Goal: Information Seeking & Learning: Learn about a topic

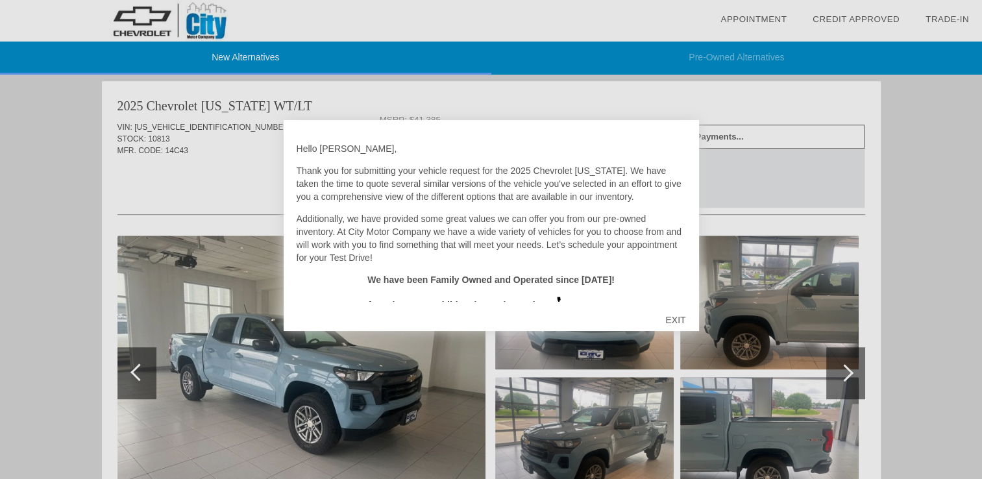
scroll to position [18, 0]
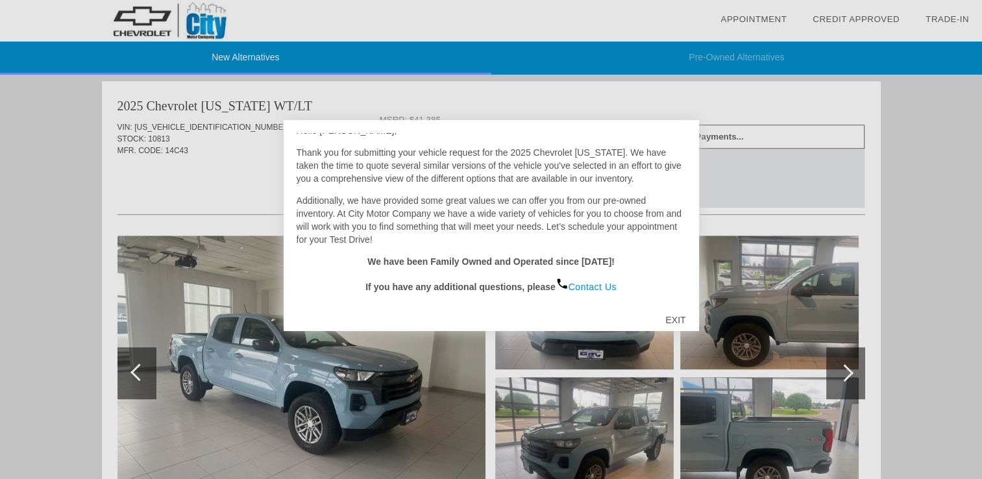
click at [678, 318] on div "EXIT" at bounding box center [675, 319] width 46 height 39
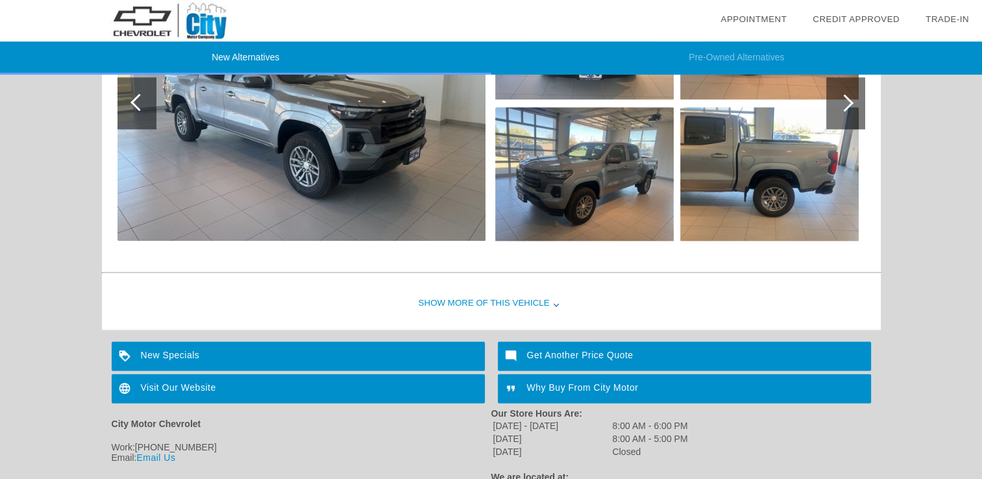
scroll to position [1533, 0]
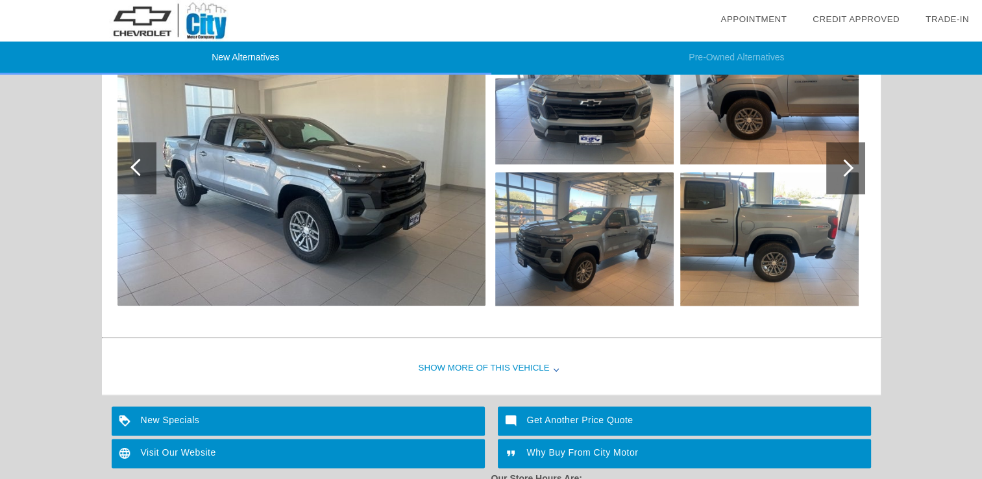
click at [477, 364] on div "Show More of this Vehicle" at bounding box center [491, 369] width 779 height 52
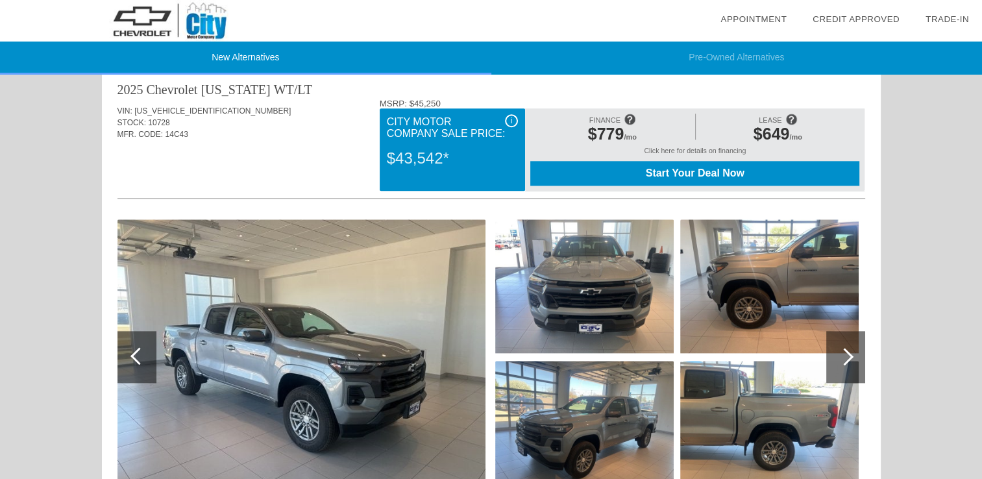
scroll to position [1409, 0]
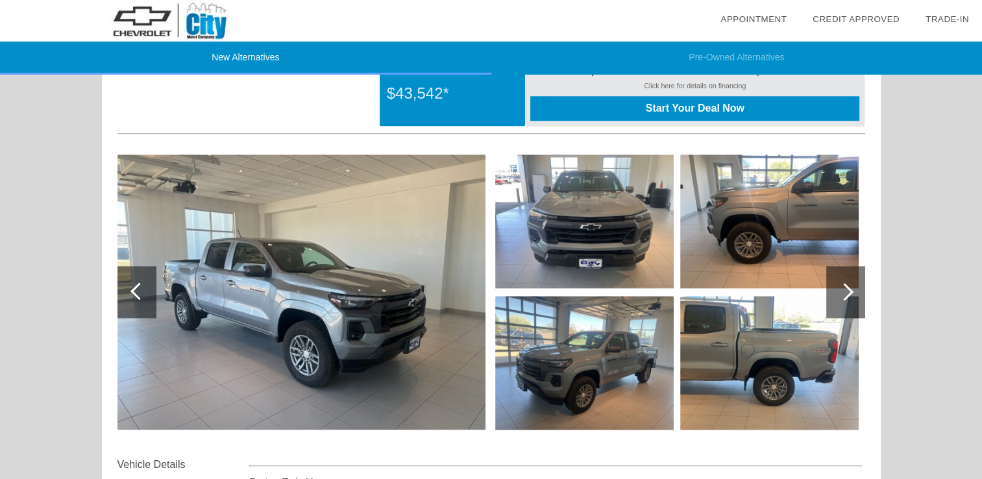
click at [846, 289] on div at bounding box center [845, 292] width 18 height 18
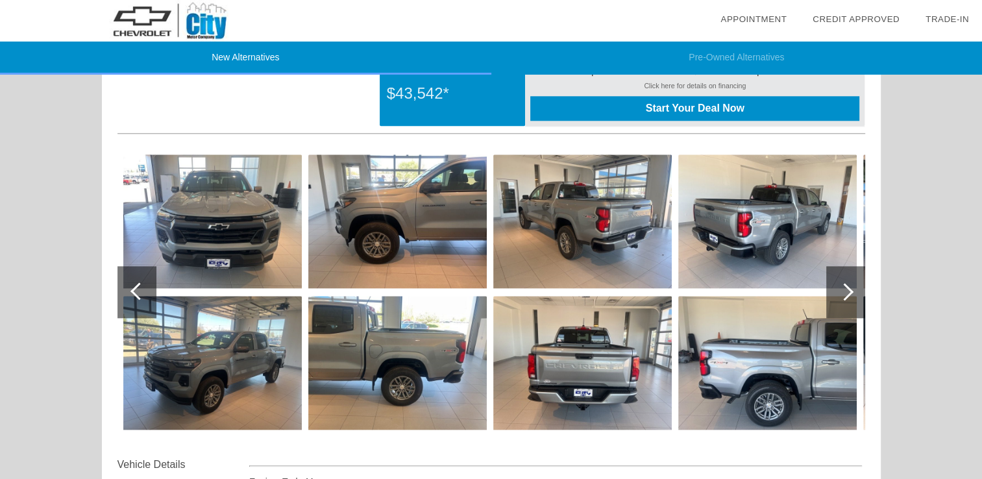
click at [846, 292] on div at bounding box center [845, 292] width 18 height 18
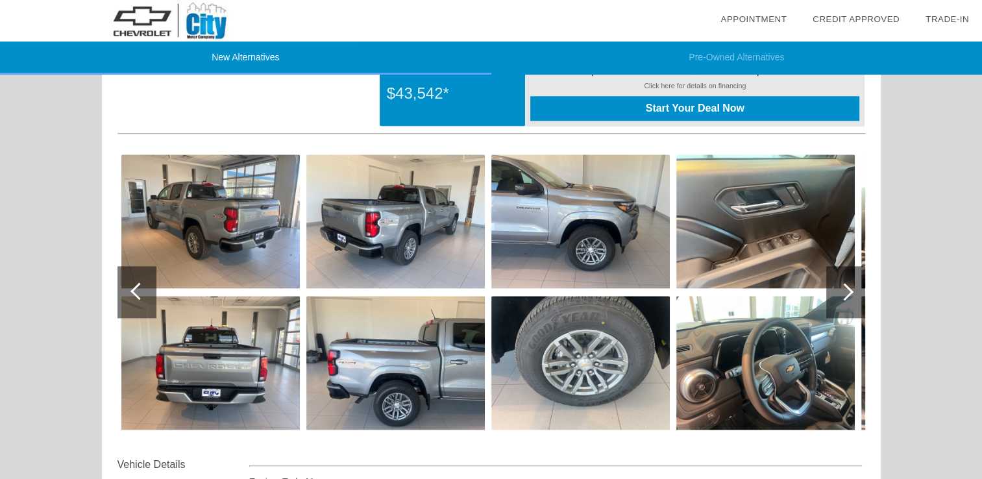
click at [846, 292] on div at bounding box center [845, 292] width 18 height 18
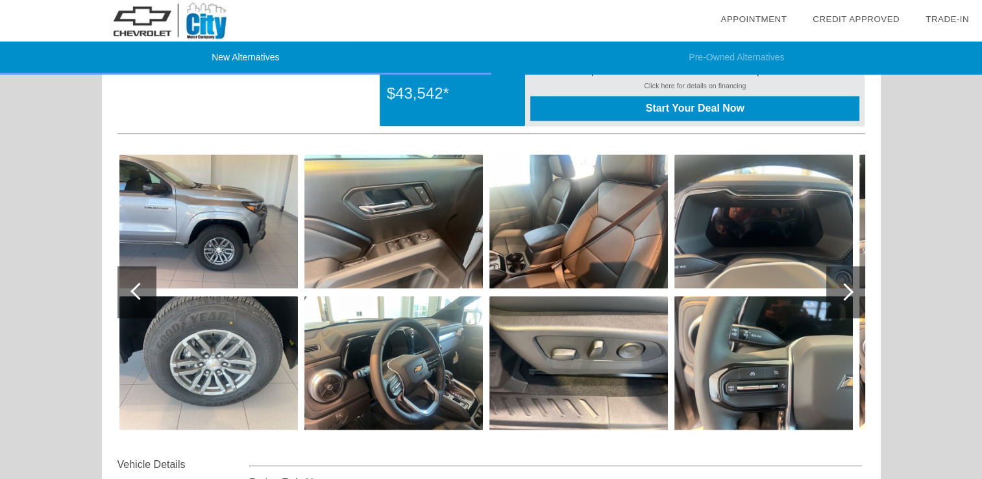
click at [846, 290] on div at bounding box center [845, 292] width 18 height 18
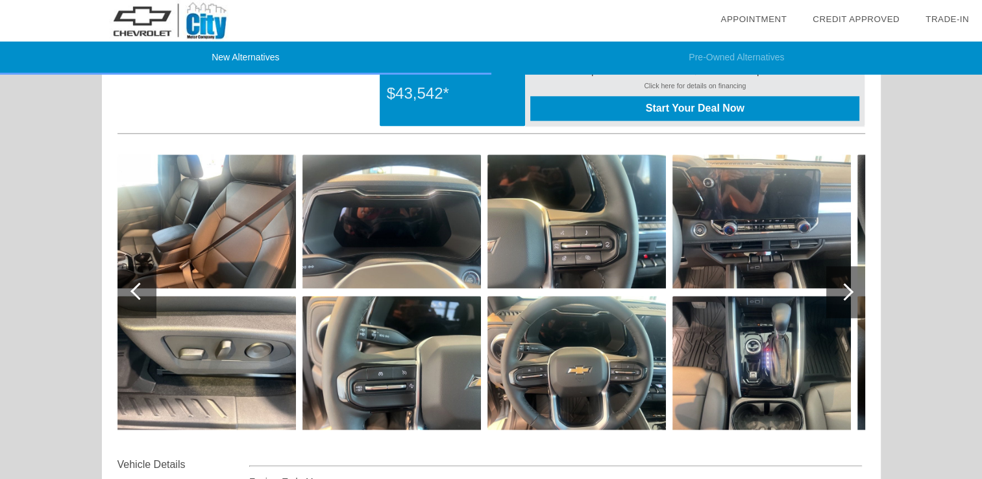
click at [846, 290] on div at bounding box center [845, 292] width 18 height 18
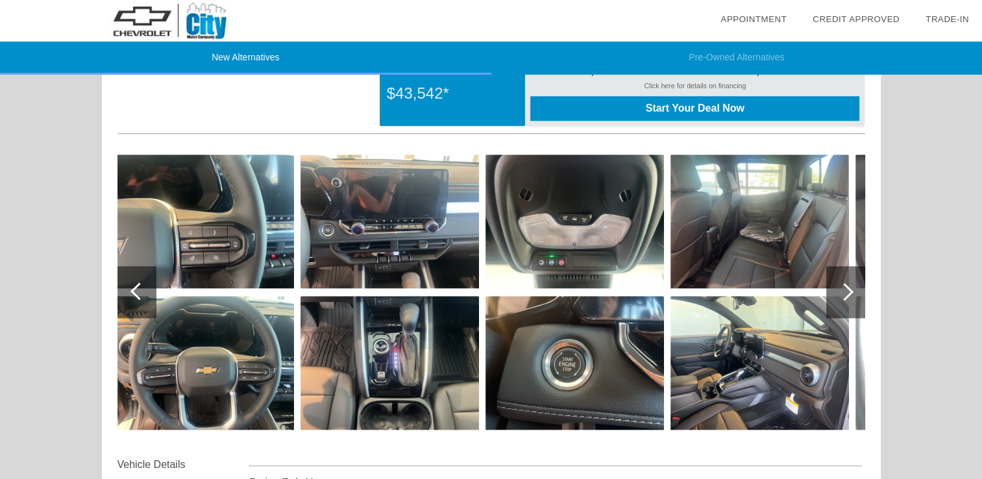
click at [847, 292] on div at bounding box center [845, 292] width 18 height 18
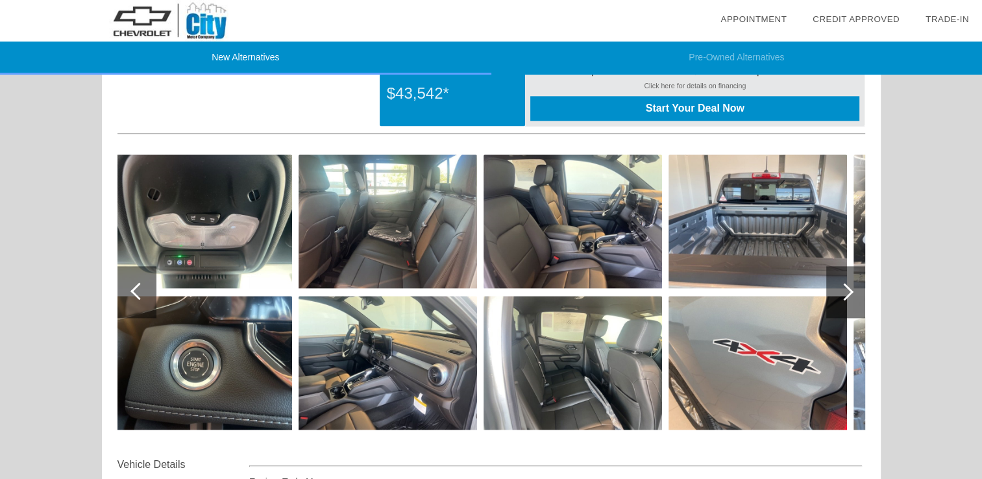
click at [849, 286] on div at bounding box center [845, 292] width 18 height 18
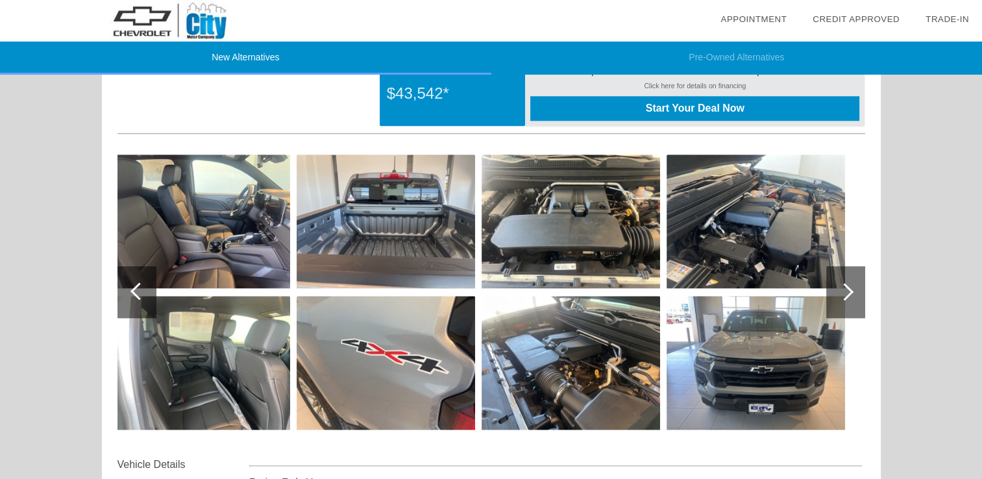
click at [849, 286] on div at bounding box center [845, 292] width 18 height 18
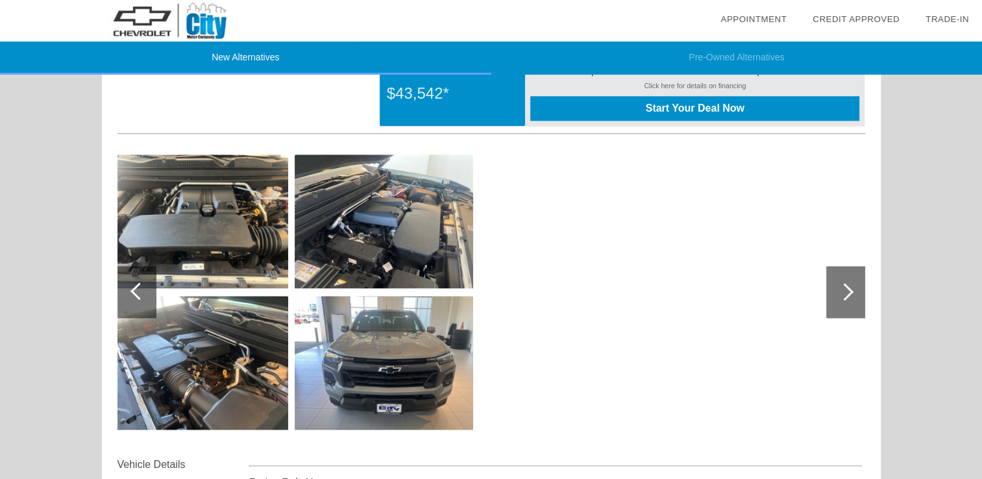
click at [135, 288] on div at bounding box center [139, 291] width 18 height 18
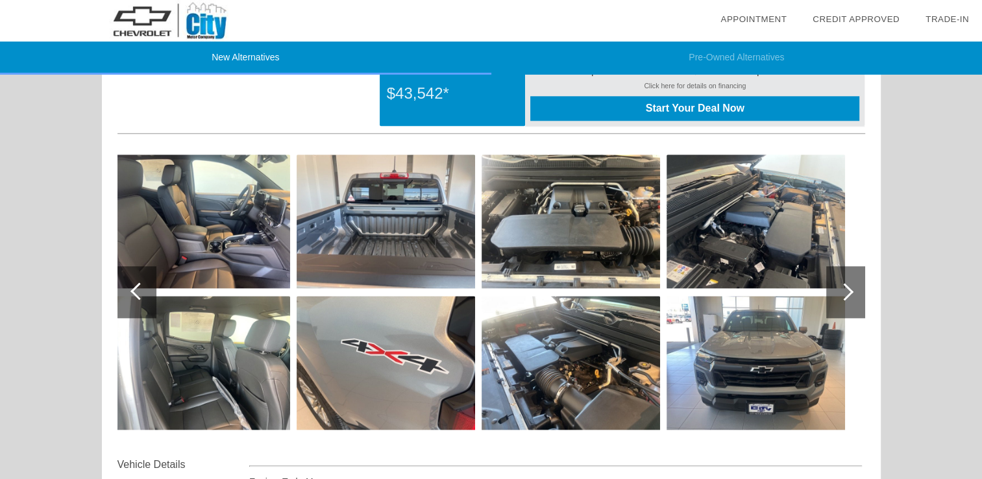
click at [135, 289] on div at bounding box center [139, 291] width 18 height 18
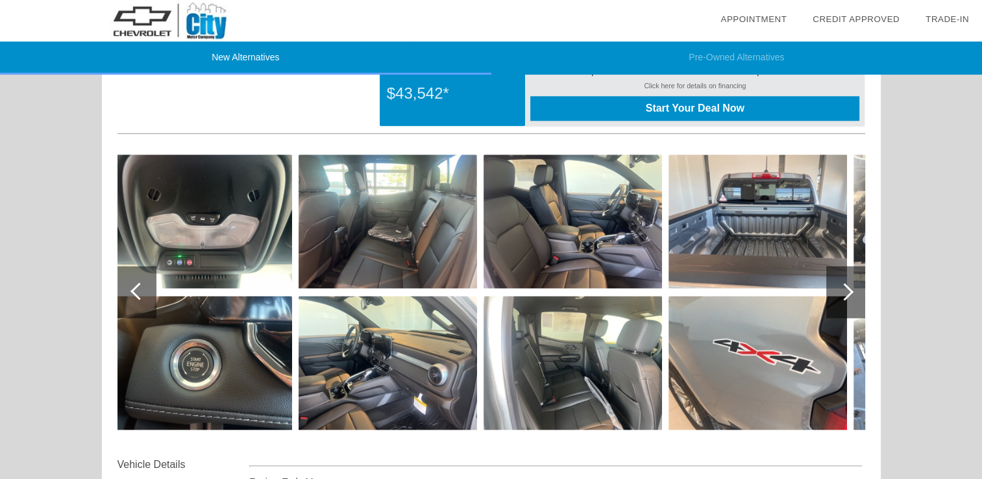
click at [135, 289] on div at bounding box center [139, 291] width 18 height 18
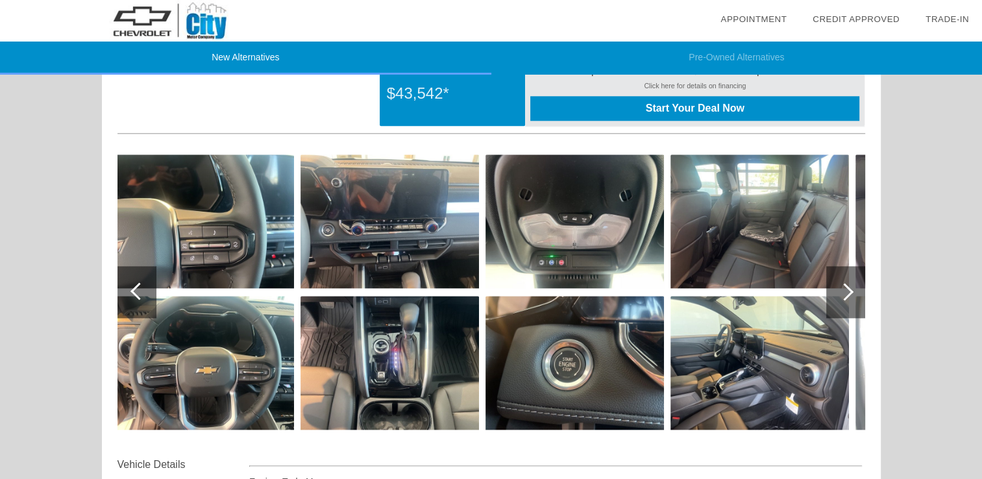
click at [136, 289] on div at bounding box center [139, 291] width 18 height 18
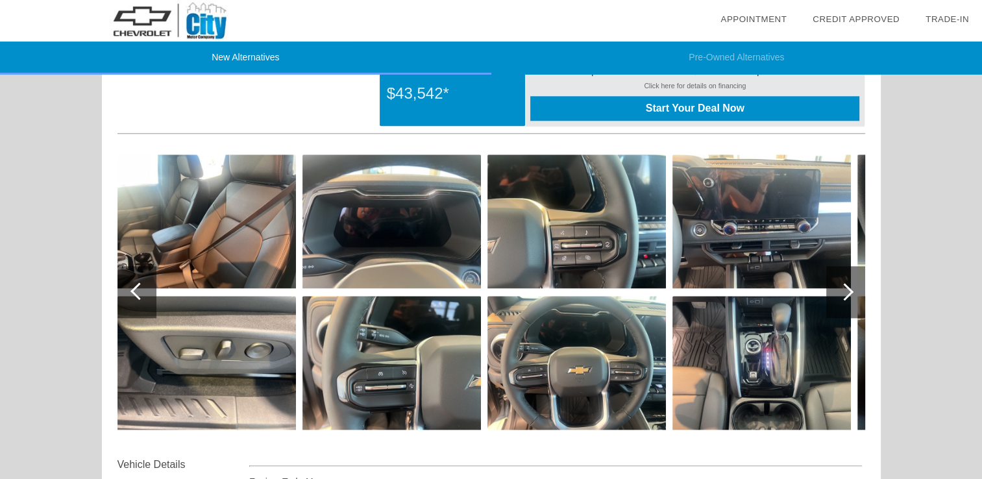
click at [136, 289] on div at bounding box center [139, 291] width 18 height 18
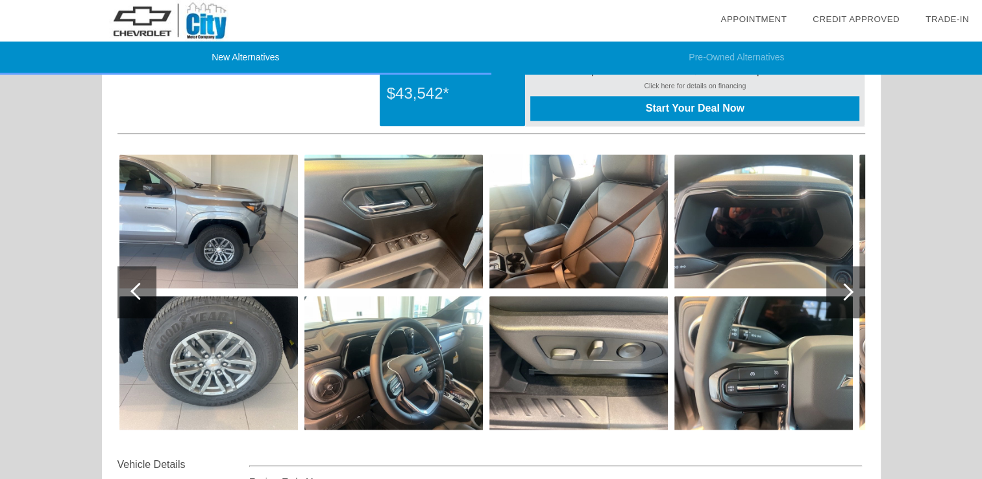
click at [136, 282] on div at bounding box center [136, 292] width 39 height 52
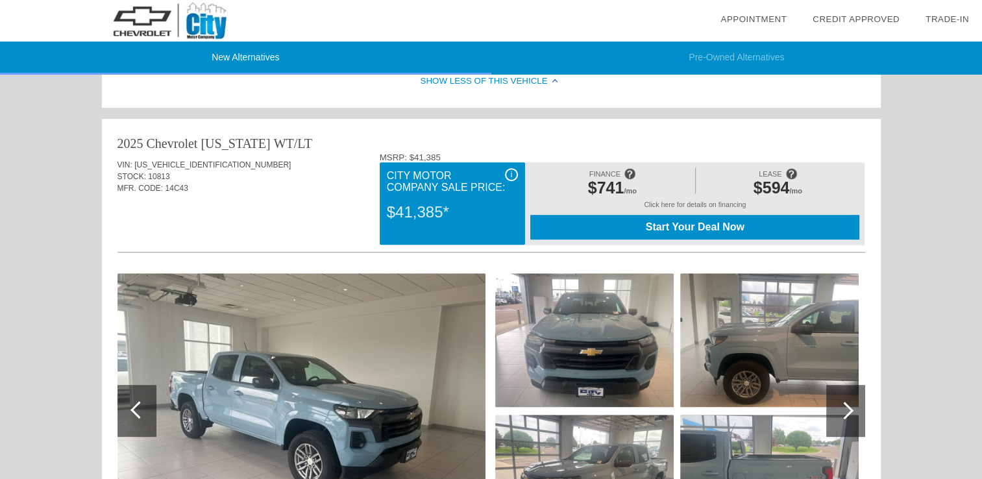
scroll to position [825, 0]
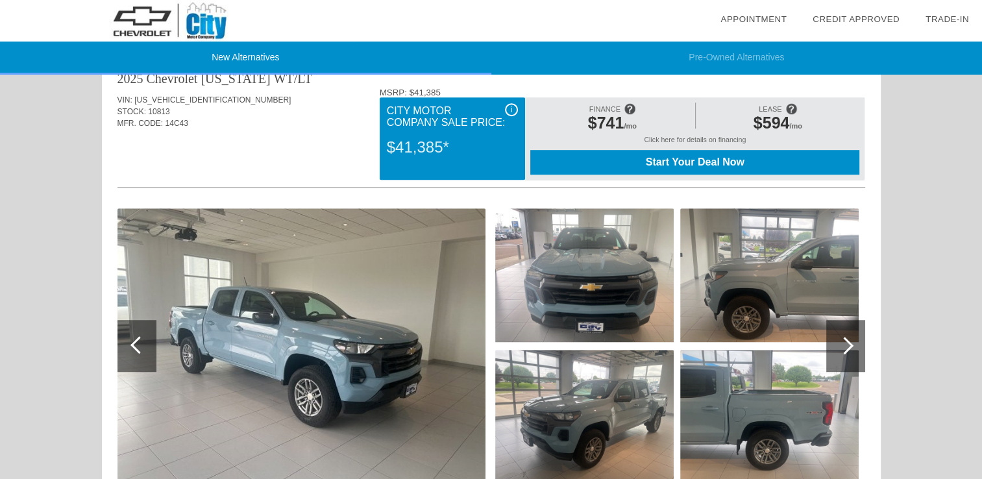
click at [285, 345] on img at bounding box center [301, 345] width 368 height 275
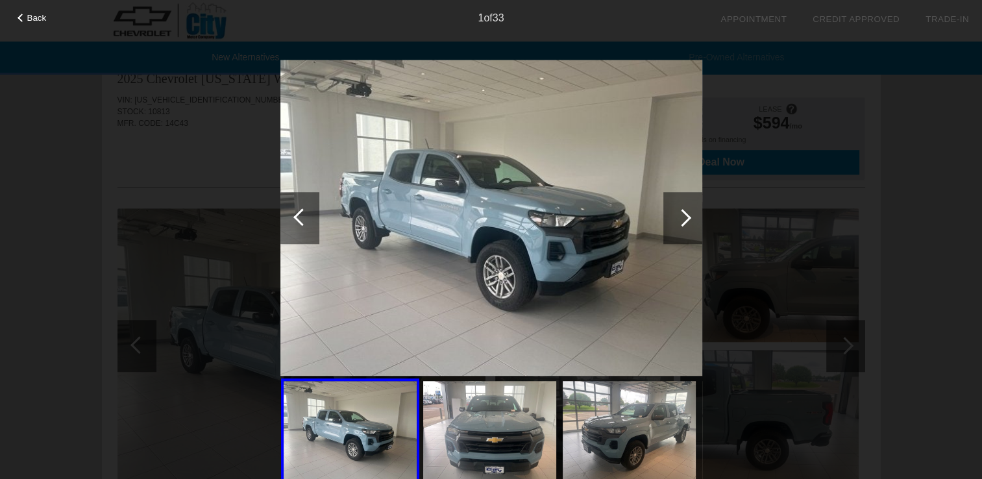
scroll to position [696, 0]
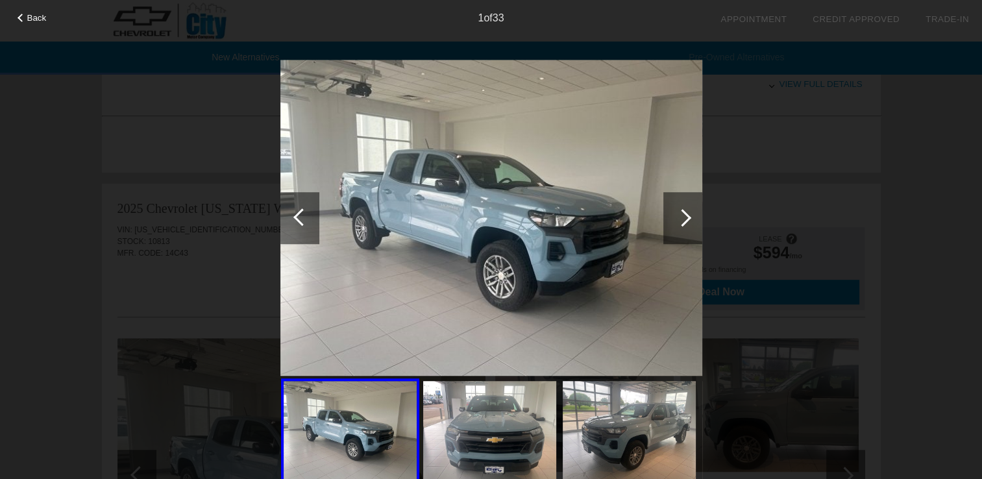
click at [680, 214] on div at bounding box center [683, 218] width 18 height 18
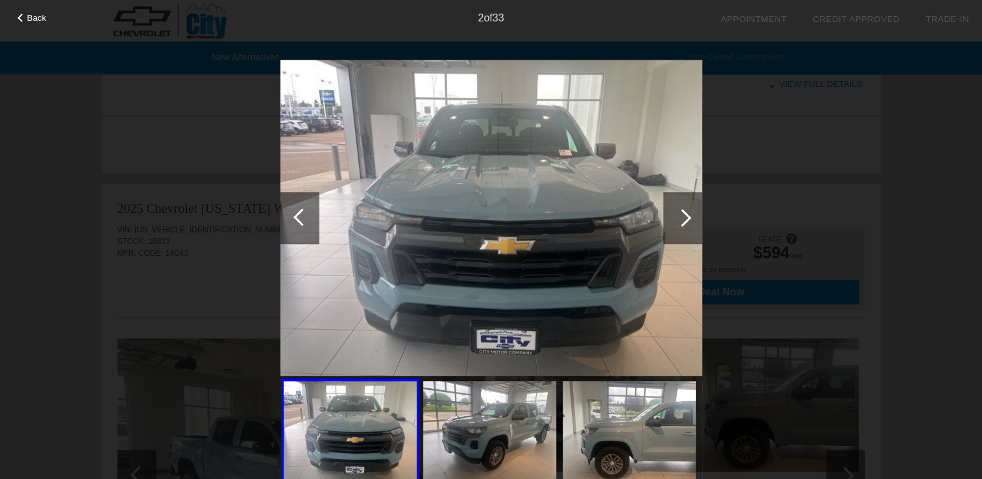
click at [682, 214] on div at bounding box center [683, 218] width 18 height 18
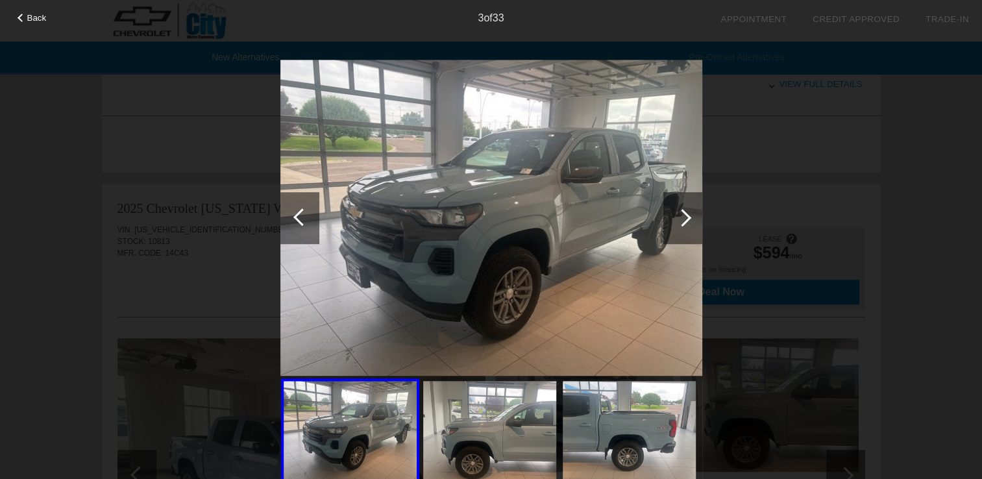
click at [684, 215] on div at bounding box center [683, 218] width 18 height 18
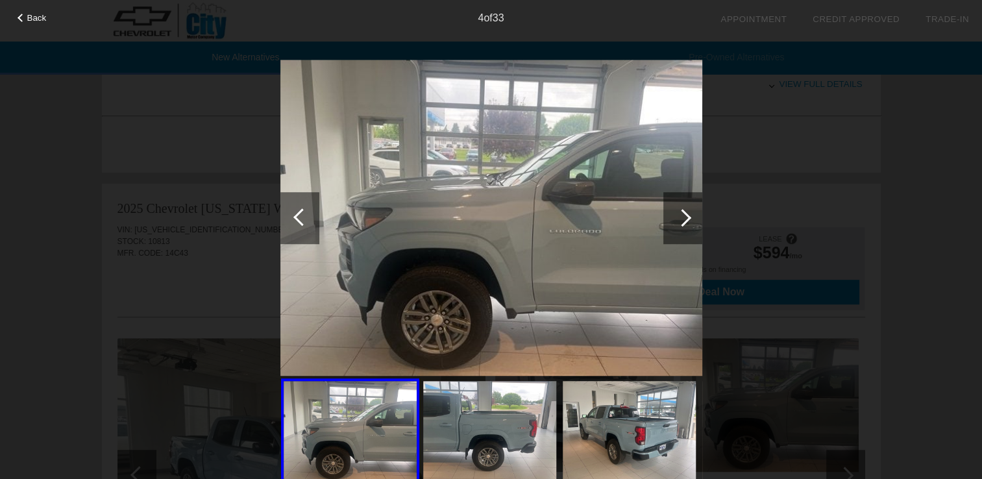
click at [685, 216] on div at bounding box center [683, 218] width 18 height 18
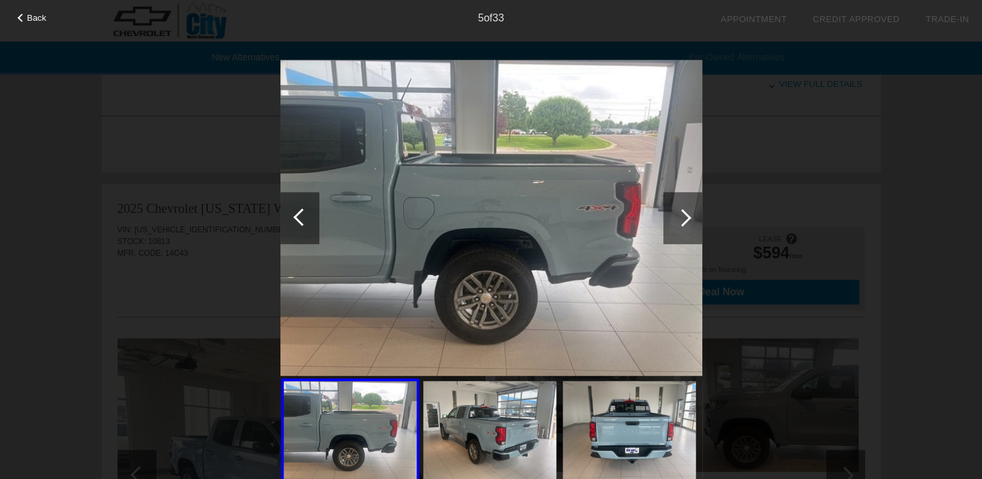
click at [298, 215] on div at bounding box center [302, 217] width 18 height 18
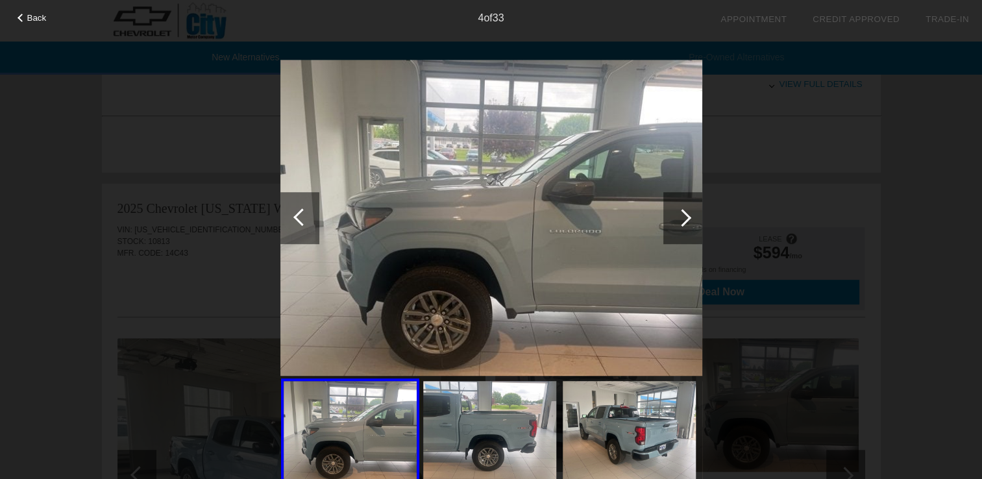
click at [682, 219] on div at bounding box center [683, 218] width 18 height 18
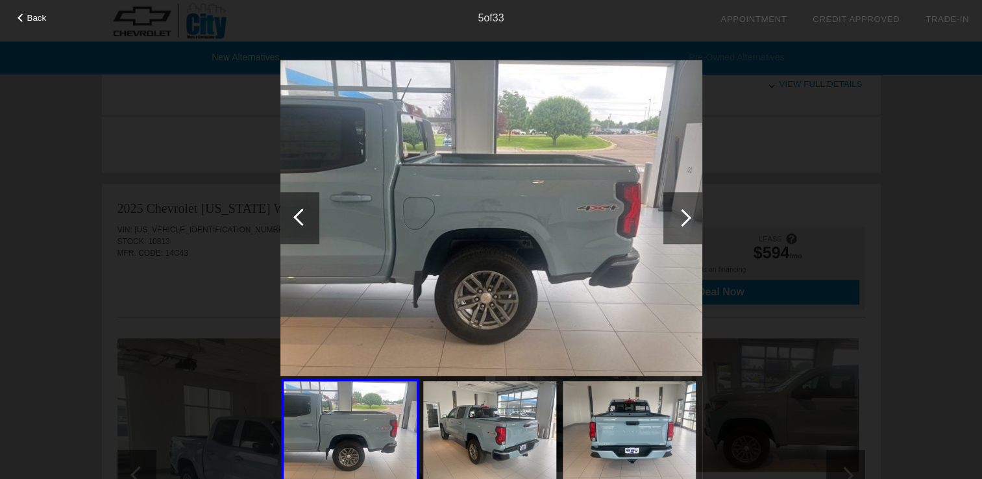
click at [684, 215] on div at bounding box center [683, 218] width 18 height 18
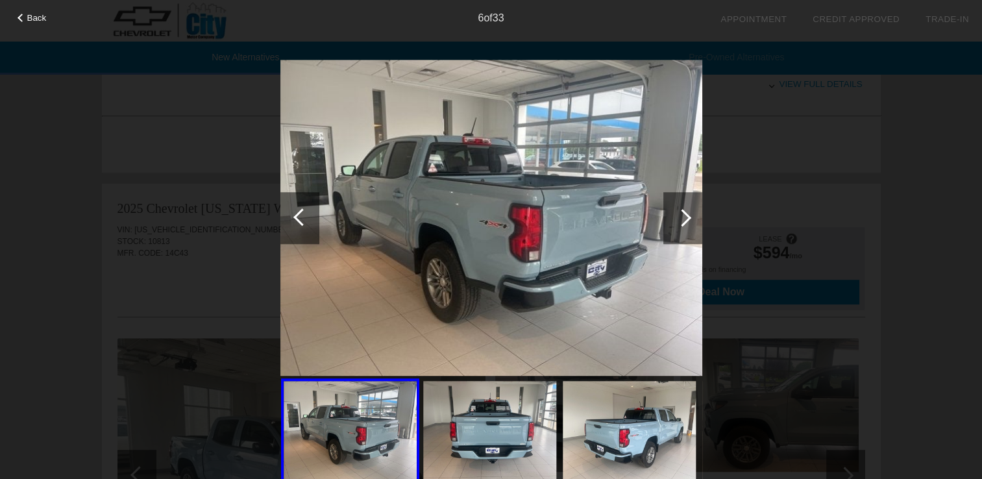
click at [685, 216] on div at bounding box center [683, 218] width 18 height 18
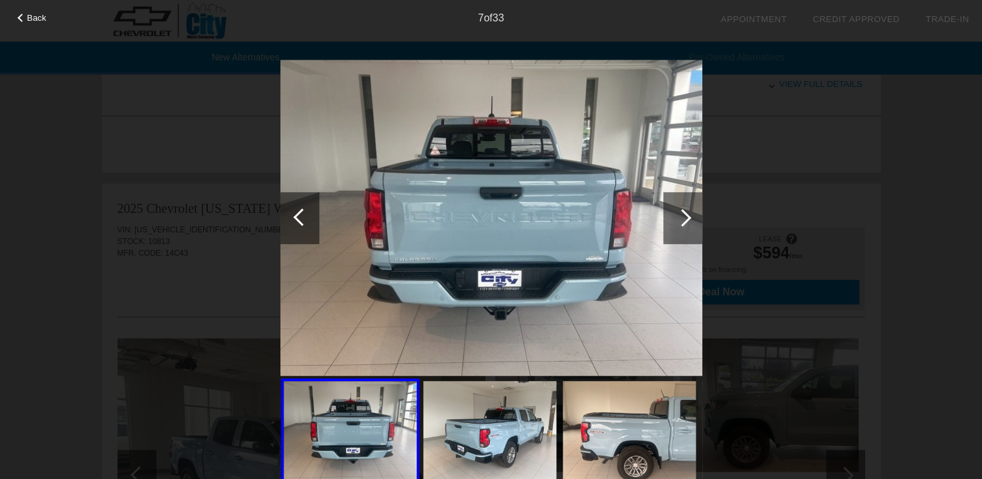
click at [687, 220] on div at bounding box center [683, 218] width 18 height 18
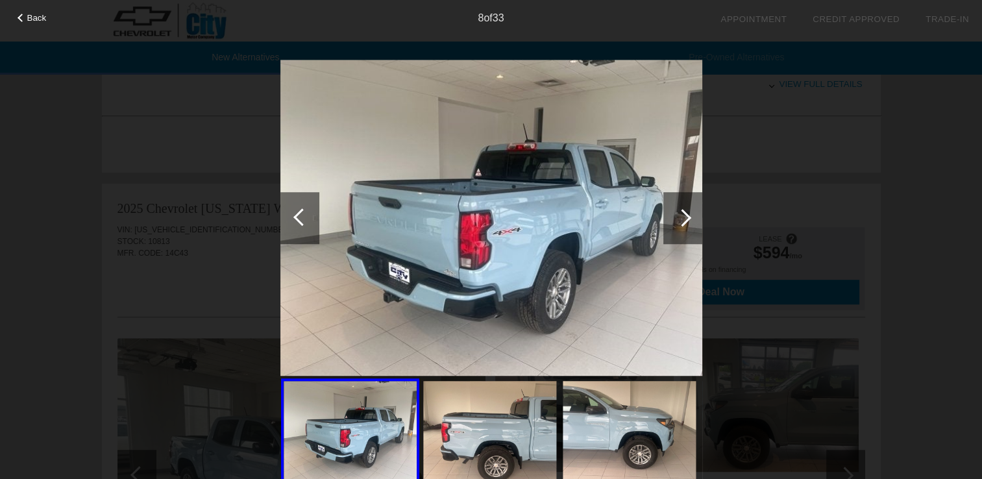
click at [688, 221] on div at bounding box center [682, 218] width 39 height 52
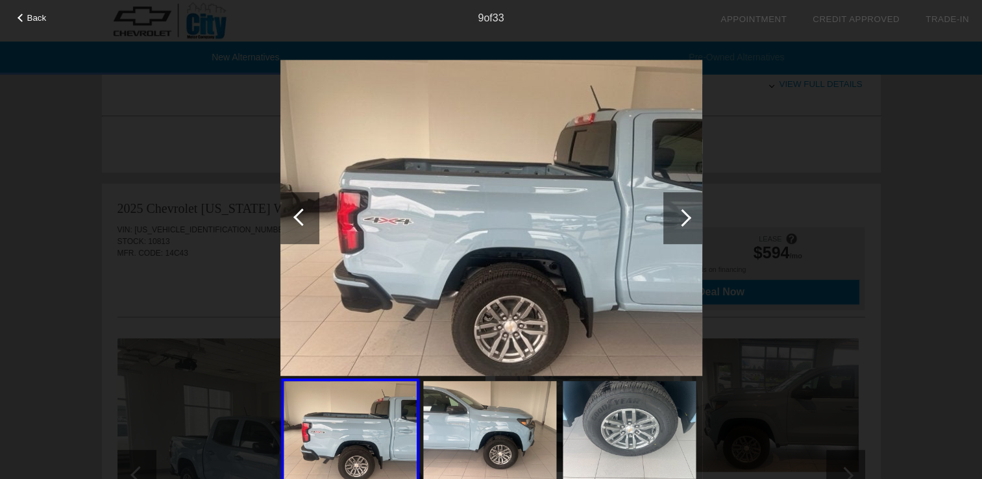
click at [688, 221] on div at bounding box center [682, 218] width 39 height 52
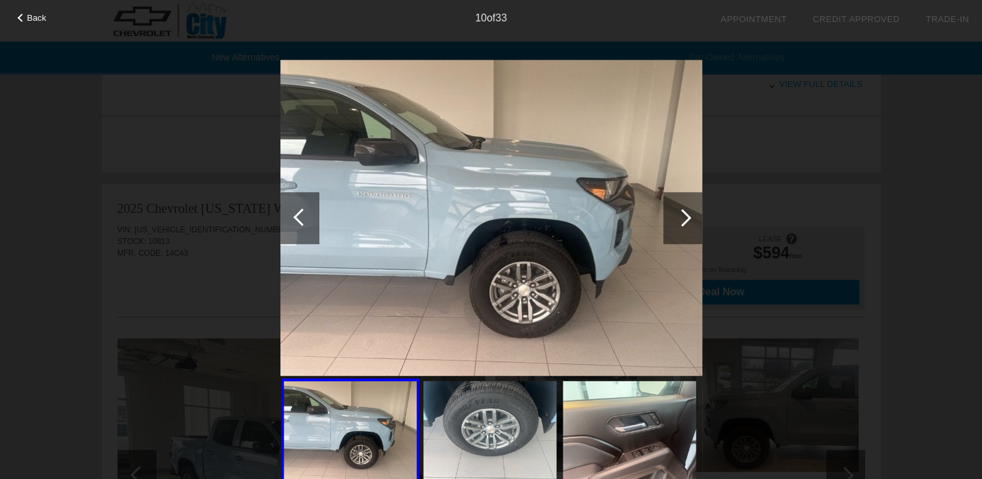
click at [688, 222] on div at bounding box center [682, 218] width 39 height 52
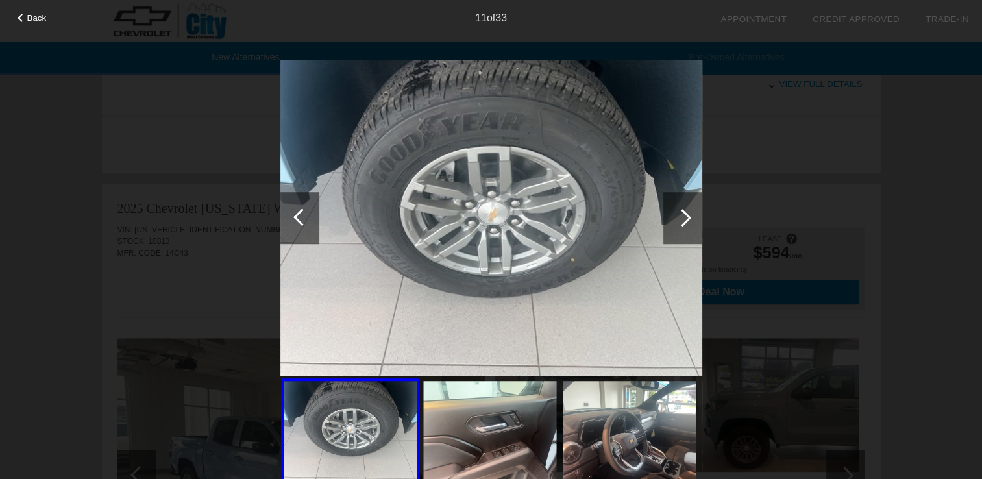
click at [683, 218] on div at bounding box center [683, 218] width 18 height 18
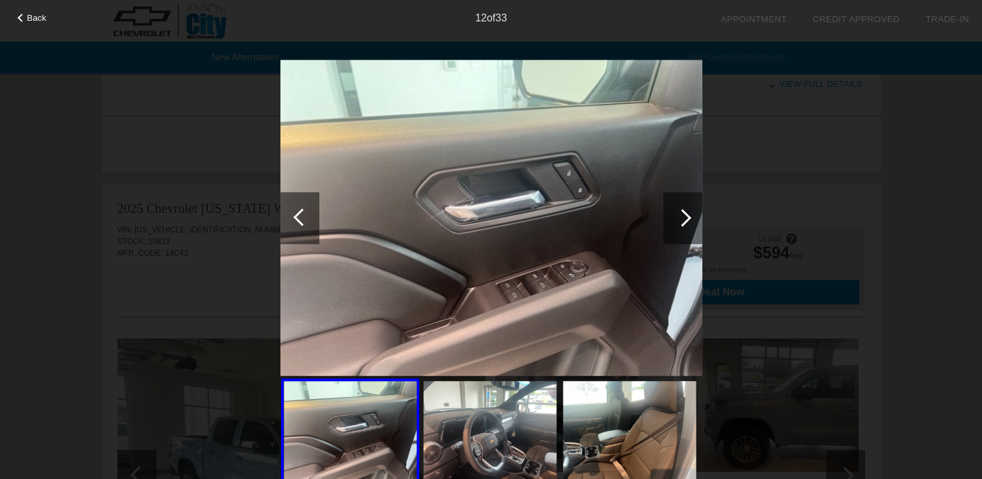
click at [683, 219] on div at bounding box center [683, 218] width 18 height 18
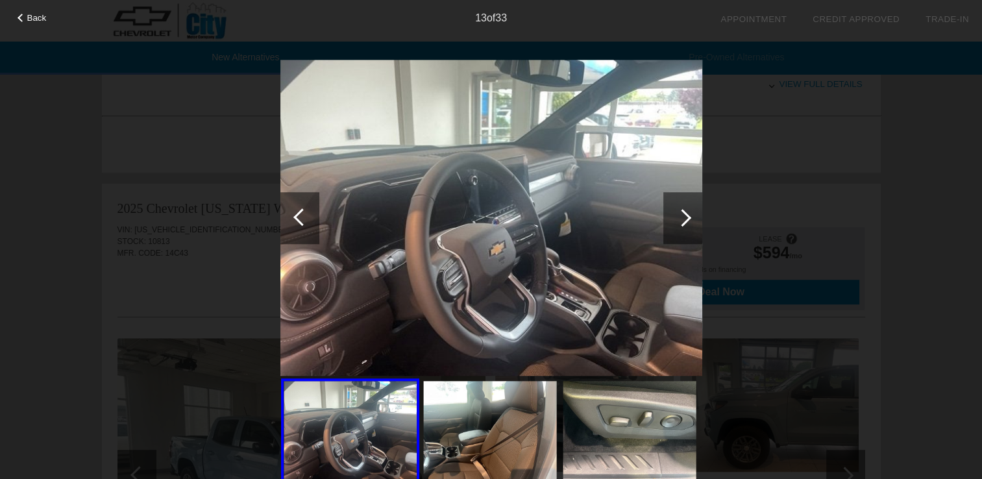
click at [683, 219] on div at bounding box center [683, 218] width 18 height 18
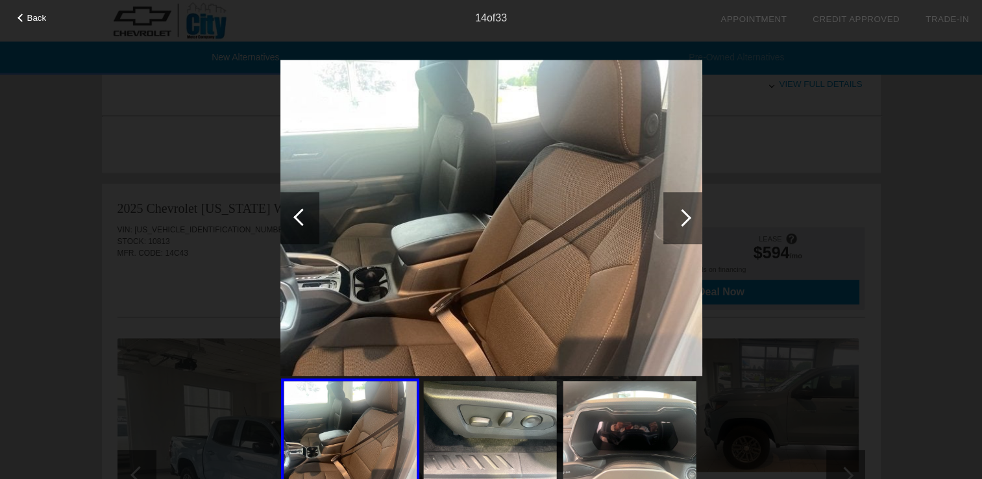
click at [683, 213] on div at bounding box center [683, 218] width 18 height 18
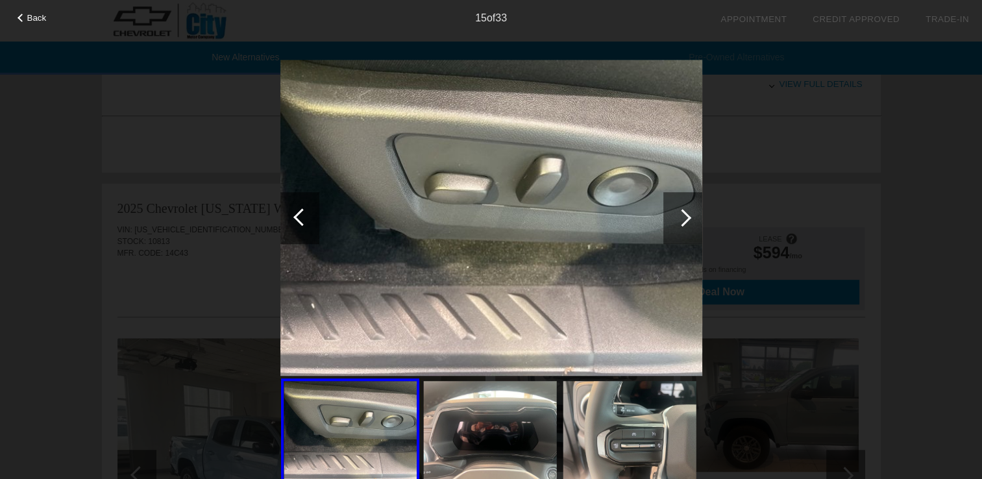
click at [683, 213] on div at bounding box center [683, 218] width 18 height 18
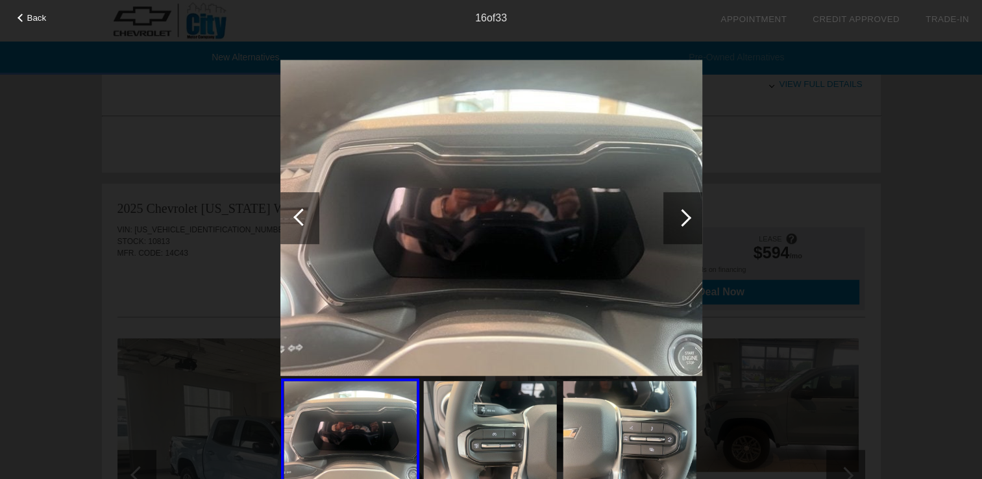
click at [683, 213] on div at bounding box center [683, 218] width 18 height 18
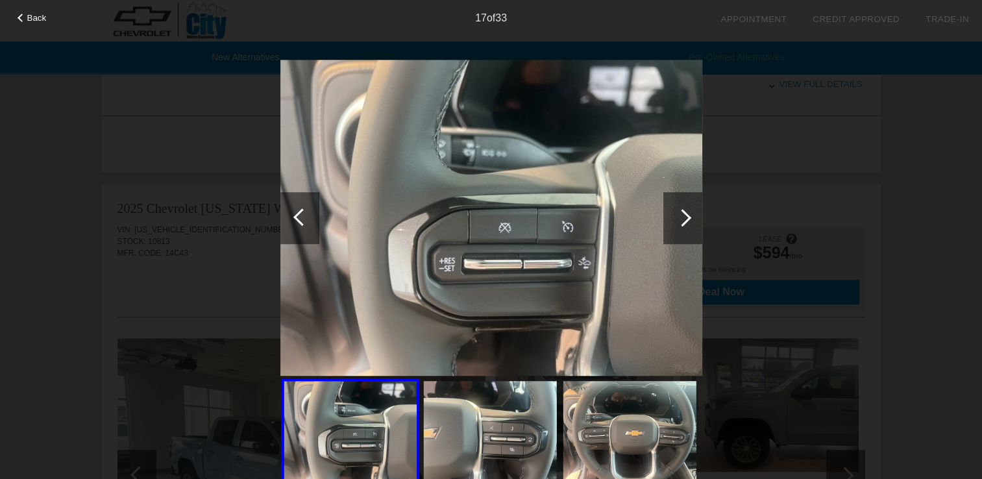
click at [683, 213] on div at bounding box center [683, 218] width 18 height 18
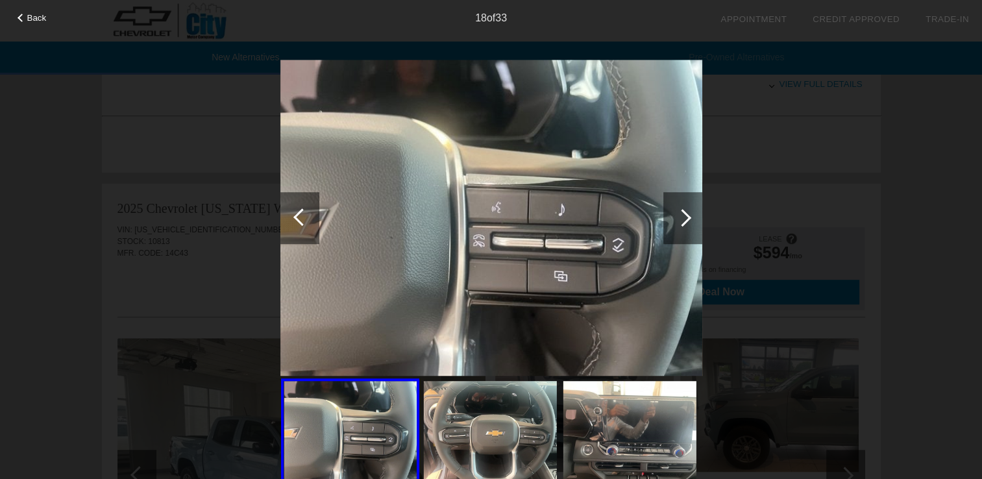
click at [683, 213] on div at bounding box center [683, 218] width 18 height 18
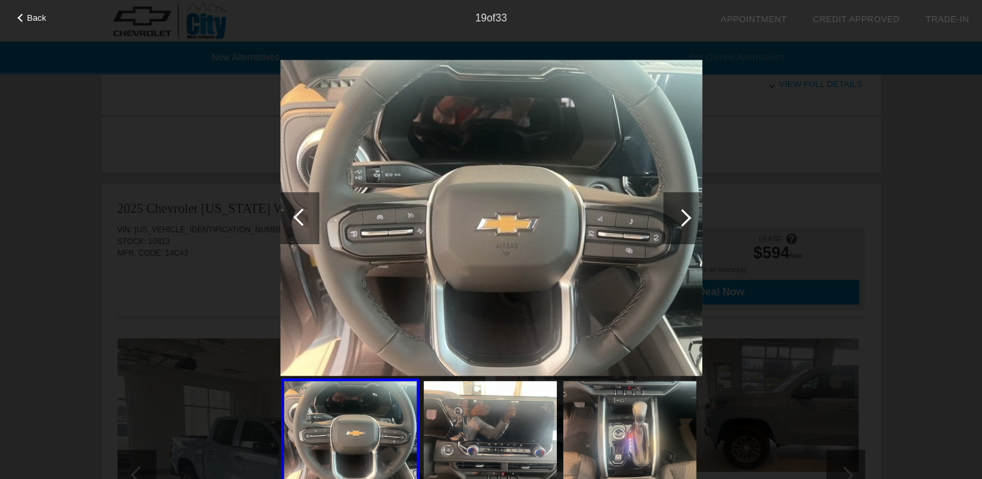
click at [683, 213] on div at bounding box center [683, 218] width 18 height 18
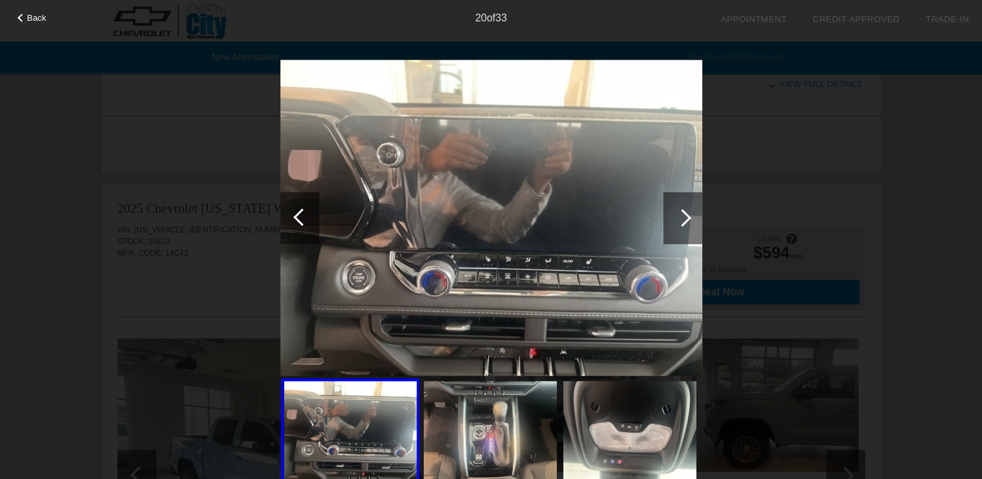
click at [683, 213] on div at bounding box center [683, 218] width 18 height 18
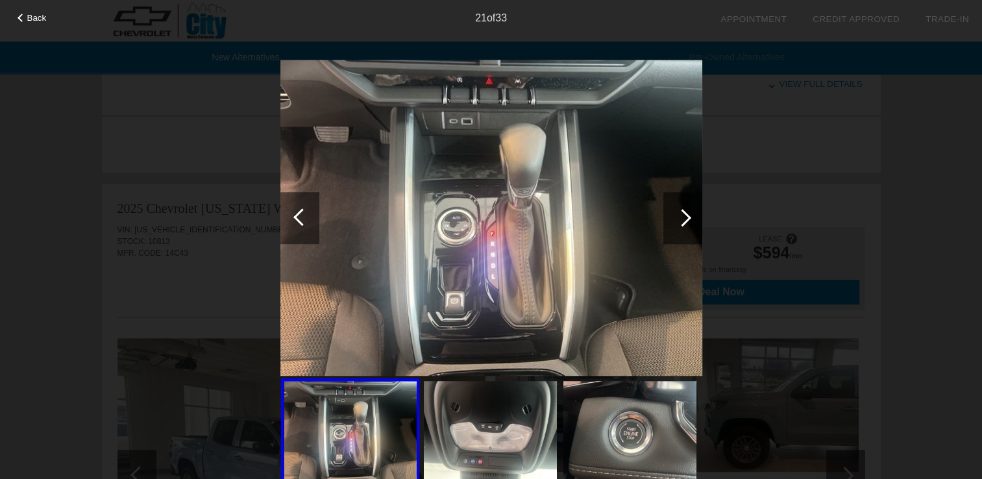
click at [683, 213] on div at bounding box center [683, 218] width 18 height 18
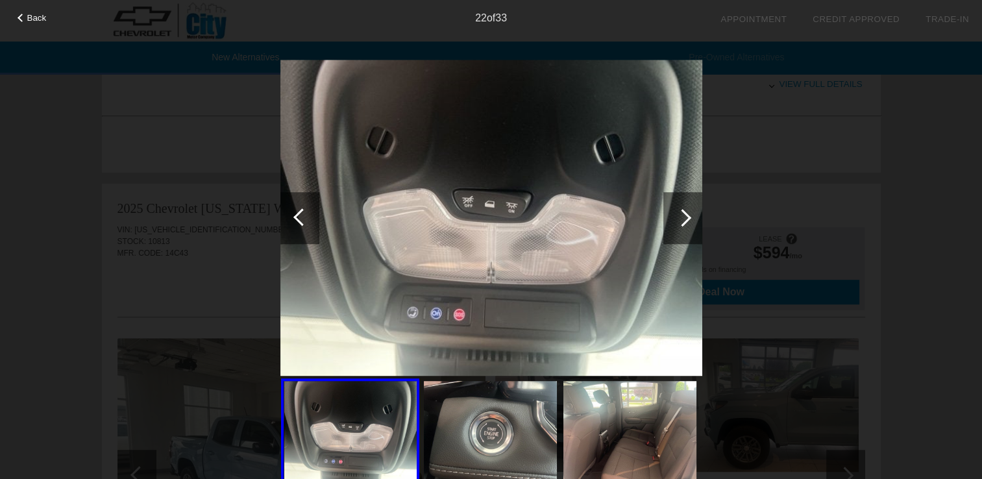
click at [683, 213] on div at bounding box center [683, 218] width 18 height 18
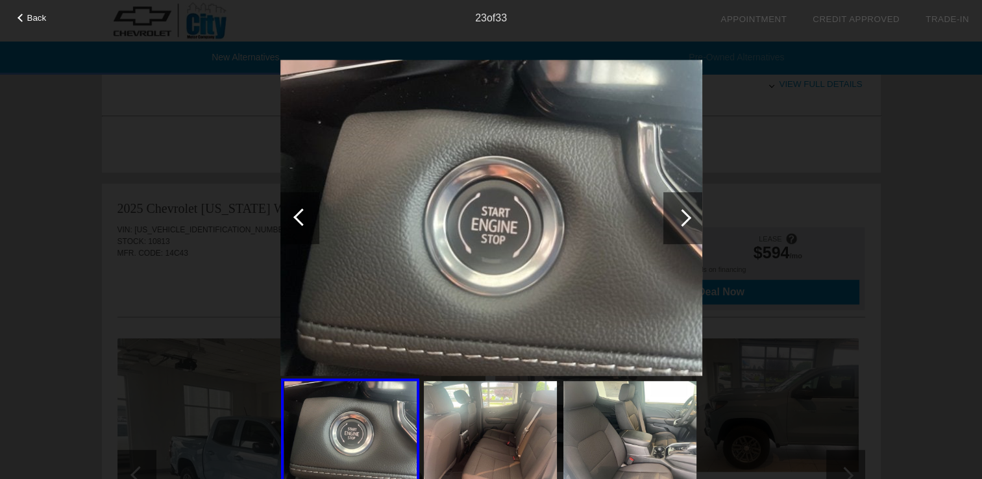
click at [683, 213] on div at bounding box center [683, 218] width 18 height 18
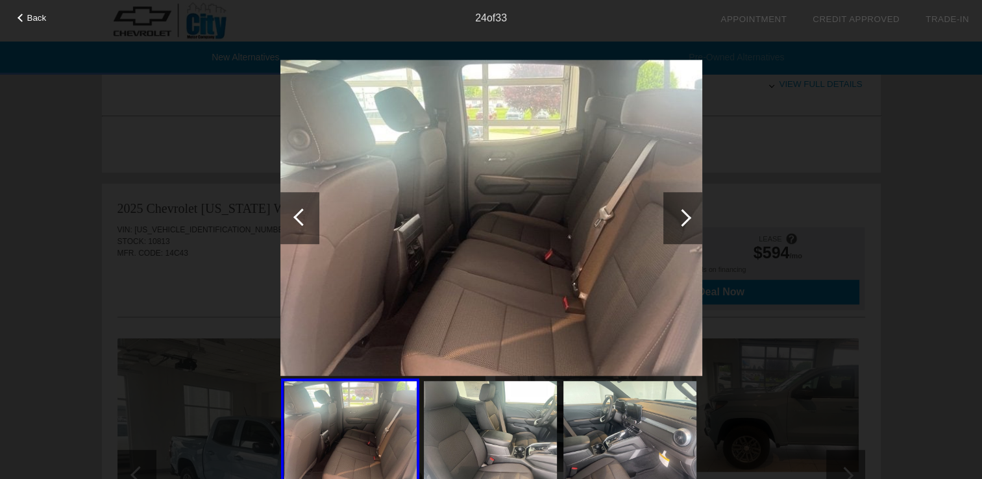
click at [683, 214] on div at bounding box center [683, 218] width 18 height 18
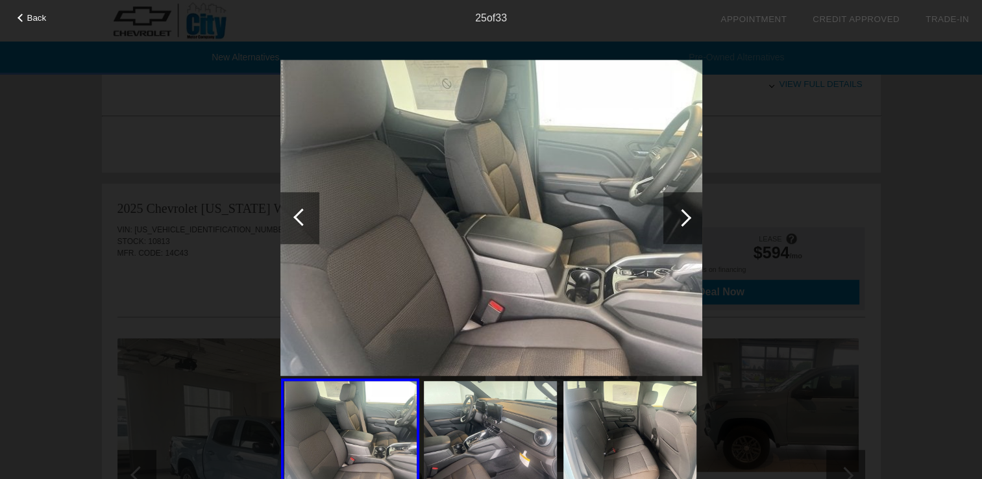
click at [683, 214] on div at bounding box center [683, 218] width 18 height 18
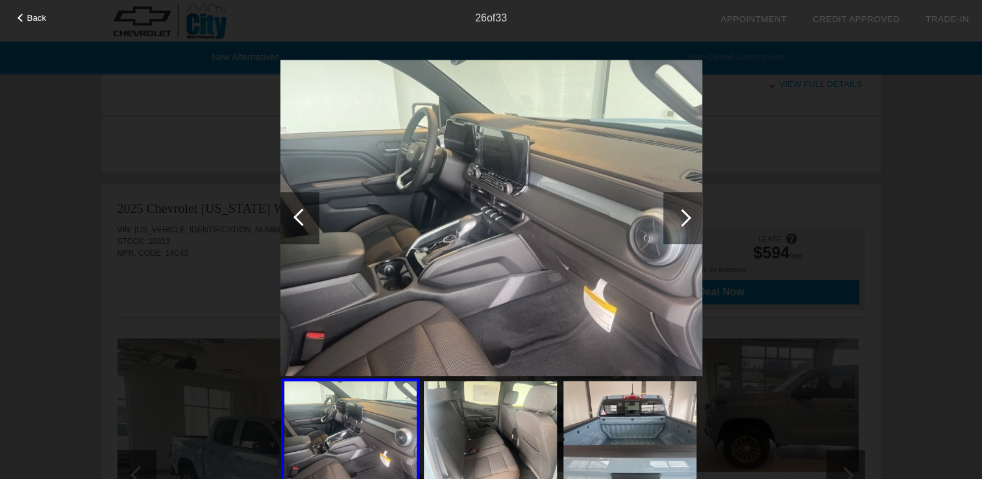
click at [683, 214] on div at bounding box center [683, 218] width 18 height 18
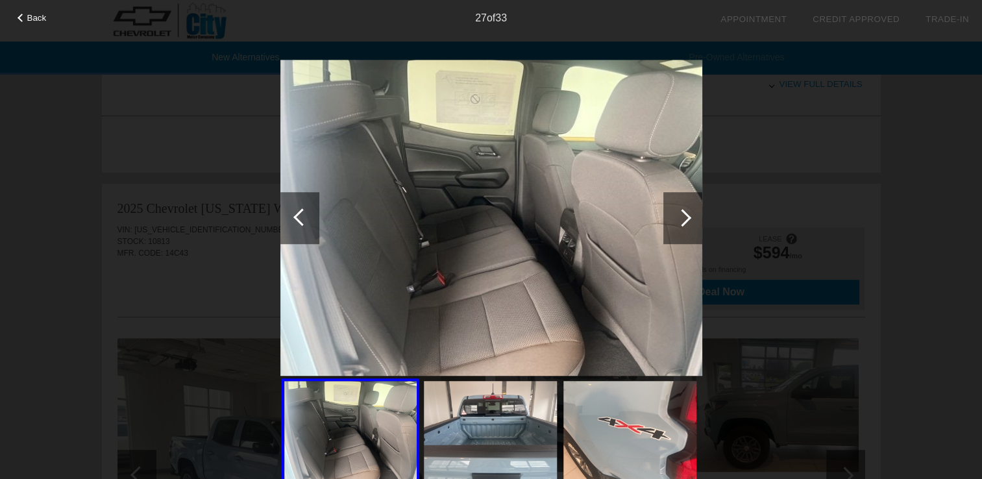
click at [683, 217] on div at bounding box center [683, 218] width 18 height 18
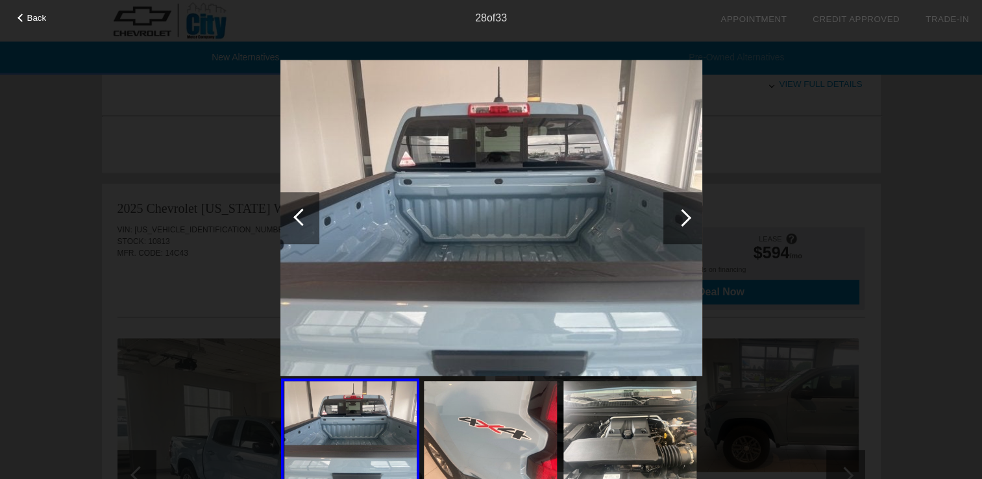
click at [26, 16] on div "Back" at bounding box center [32, 16] width 65 height 6
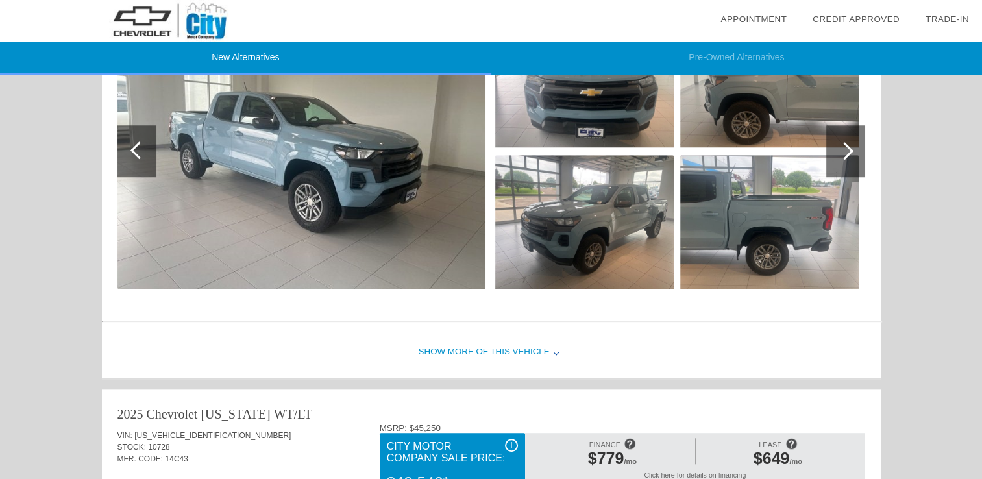
scroll to position [1085, 0]
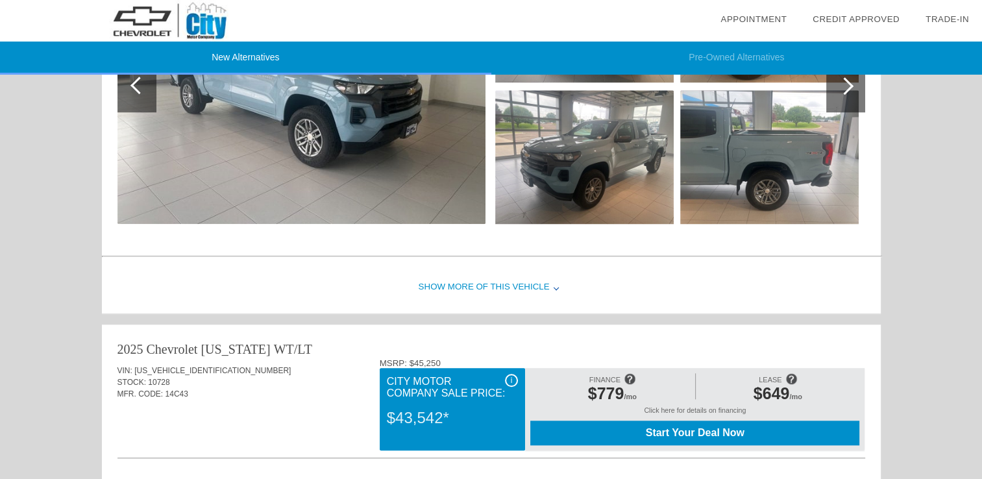
click at [494, 284] on div "Show More of this Vehicle" at bounding box center [491, 288] width 779 height 52
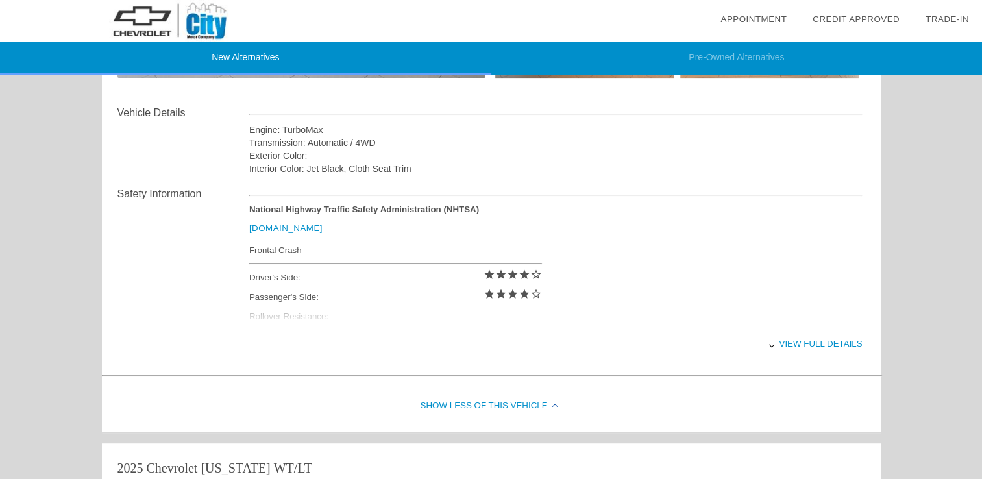
scroll to position [371, 0]
